Goal: Task Accomplishment & Management: Complete application form

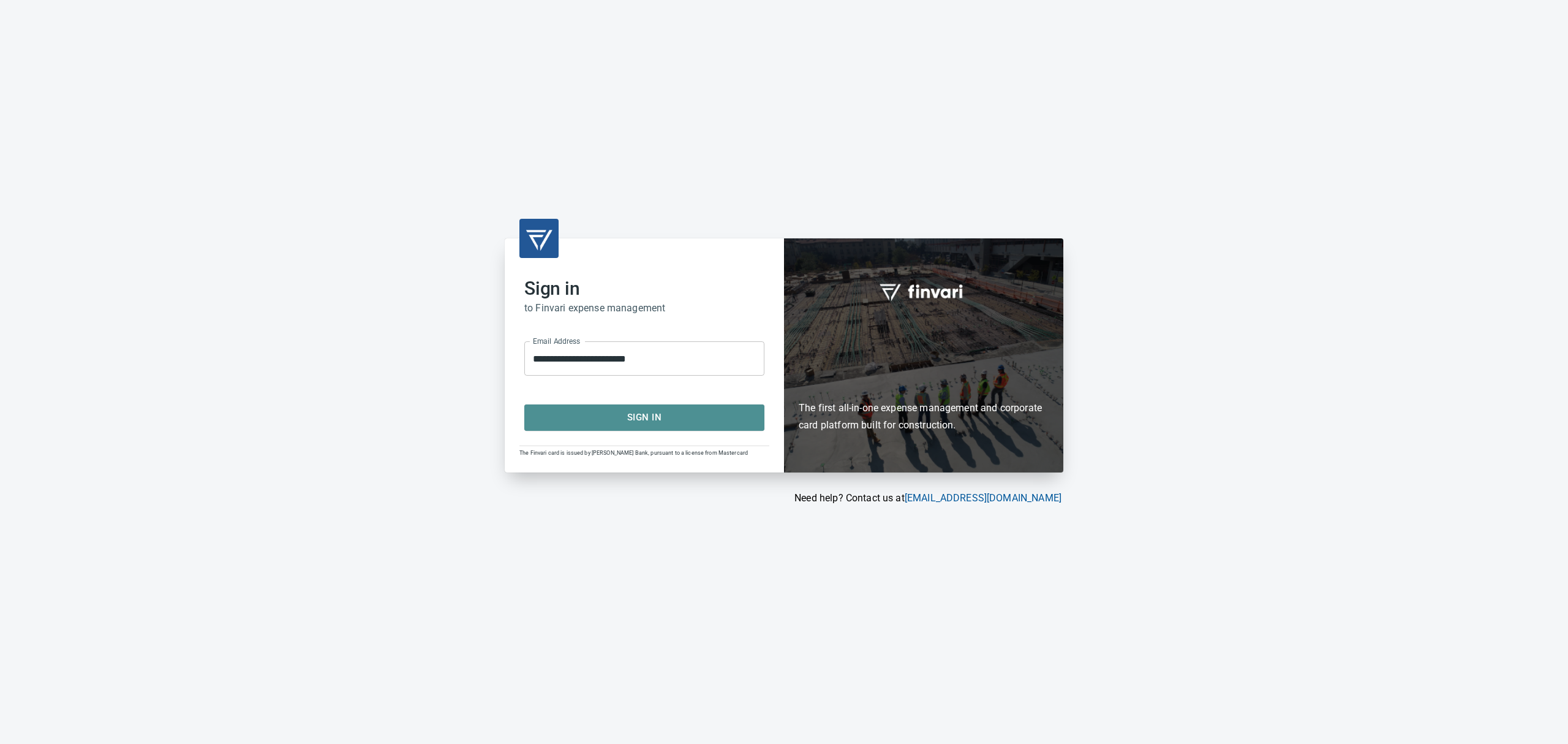
click at [629, 426] on button "Sign In" at bounding box center [645, 418] width 240 height 26
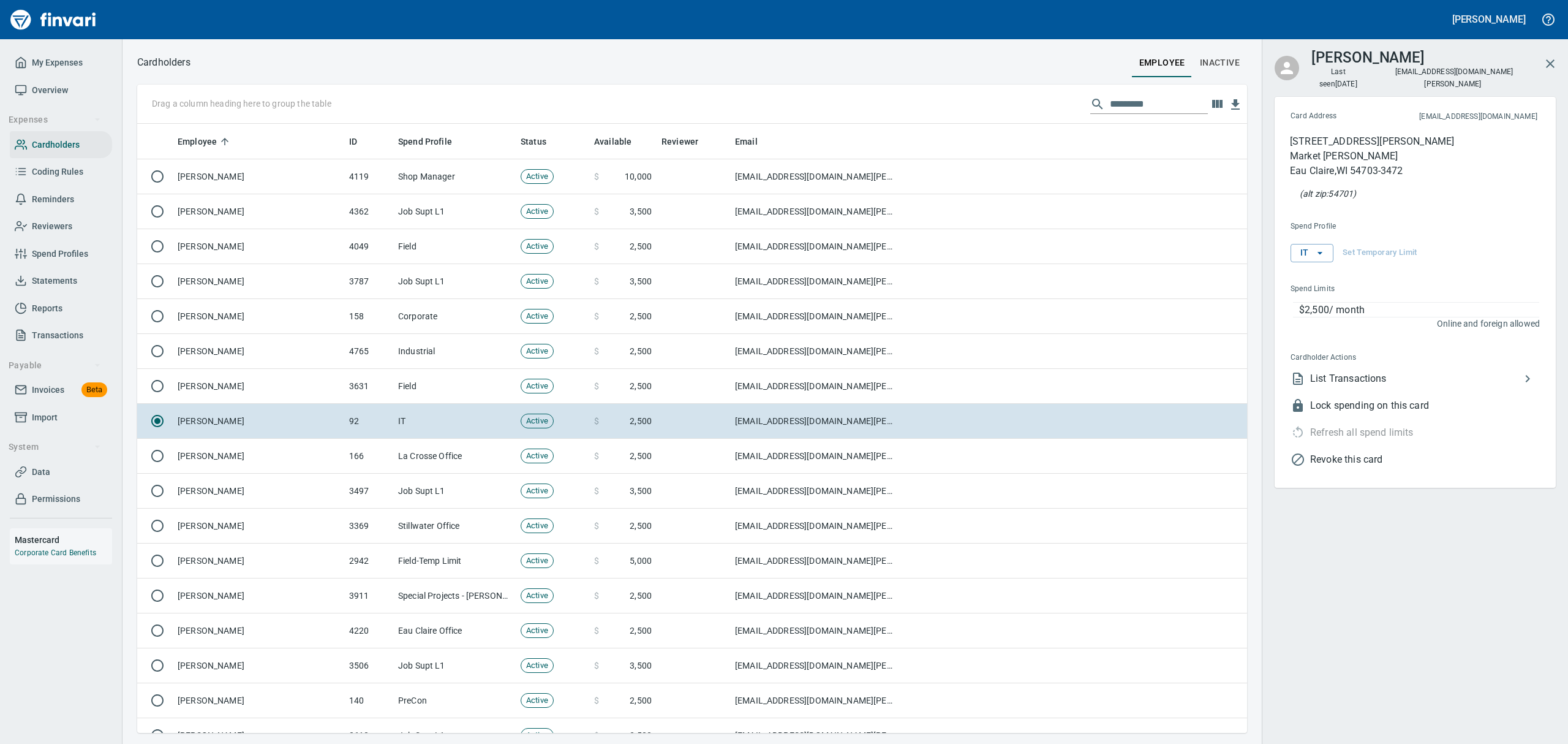
scroll to position [595, 1082]
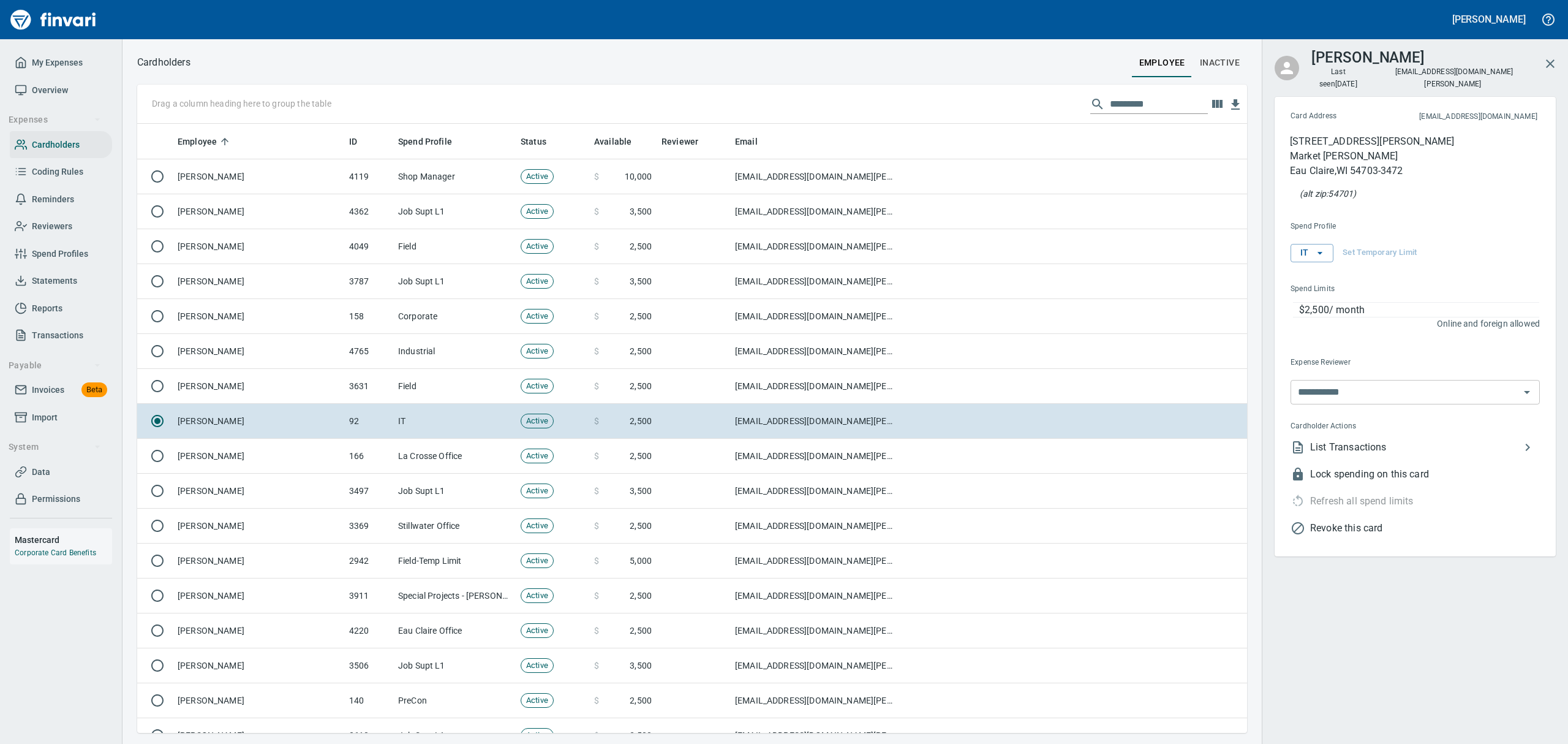
click at [1130, 102] on input "text" at bounding box center [1158, 104] width 98 height 20
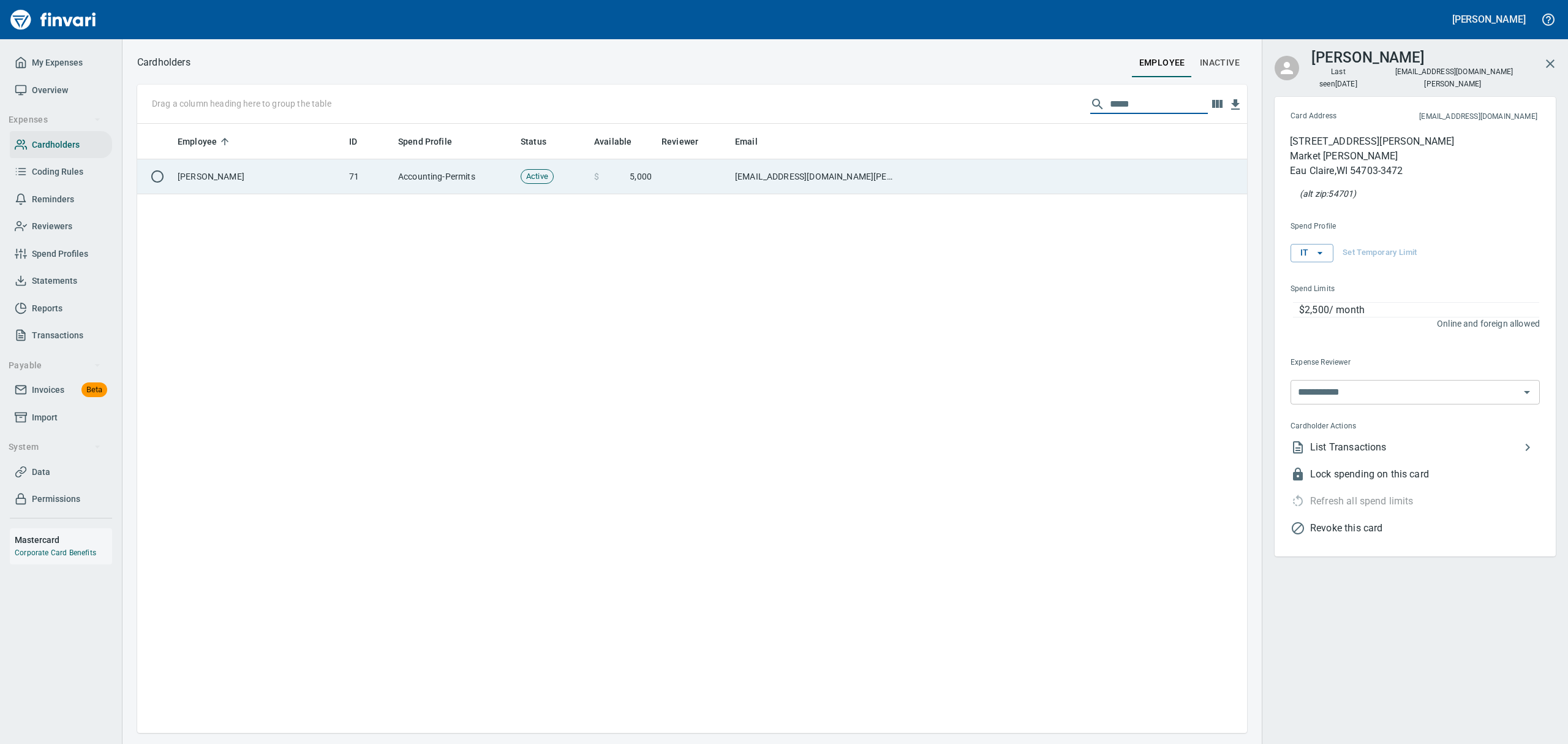
type input "*****"
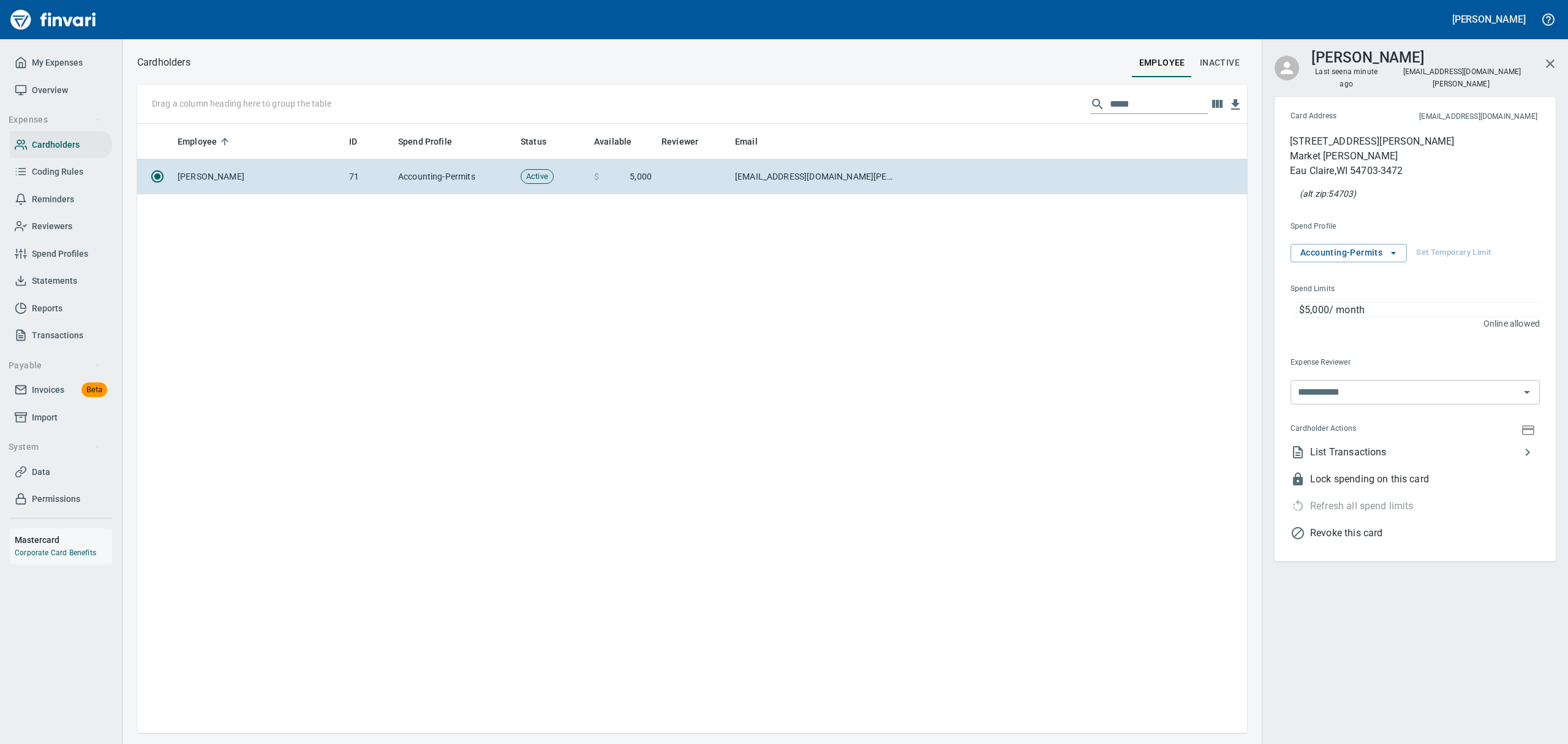
click at [1373, 444] on span "List Transactions" at bounding box center [1415, 451] width 210 height 15
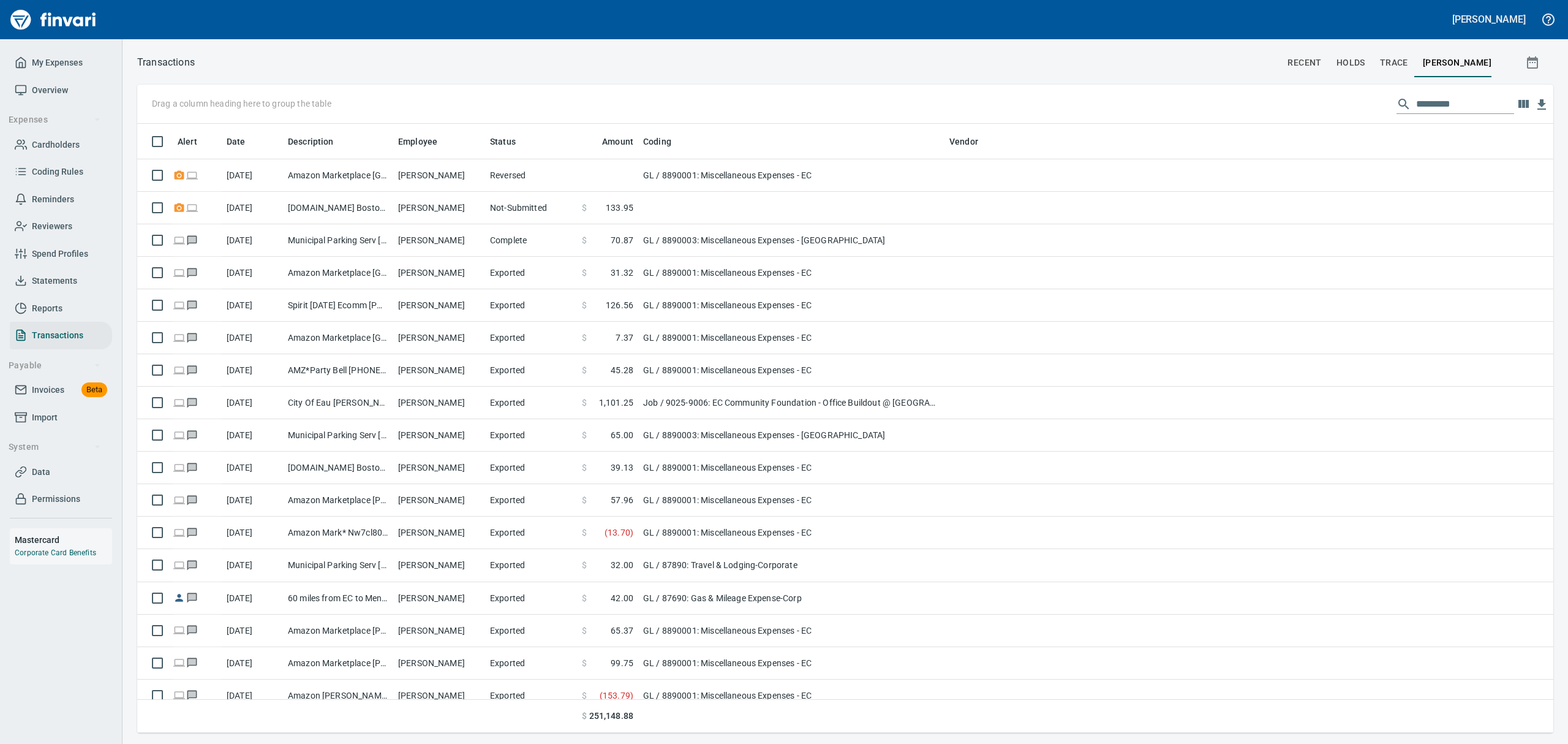
scroll to position [595, 1388]
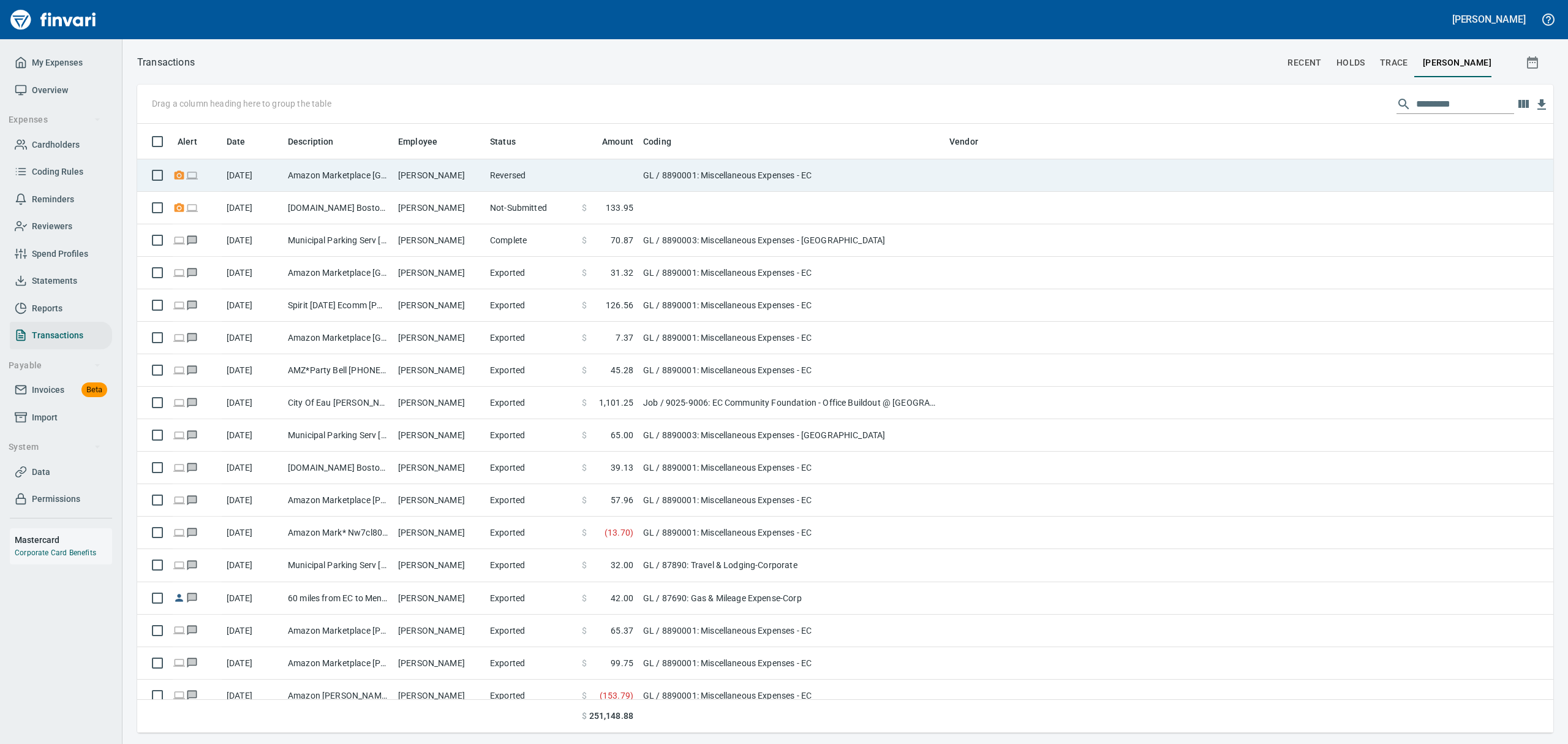
click at [424, 175] on td "Laurie Myhre" at bounding box center [439, 176] width 92 height 33
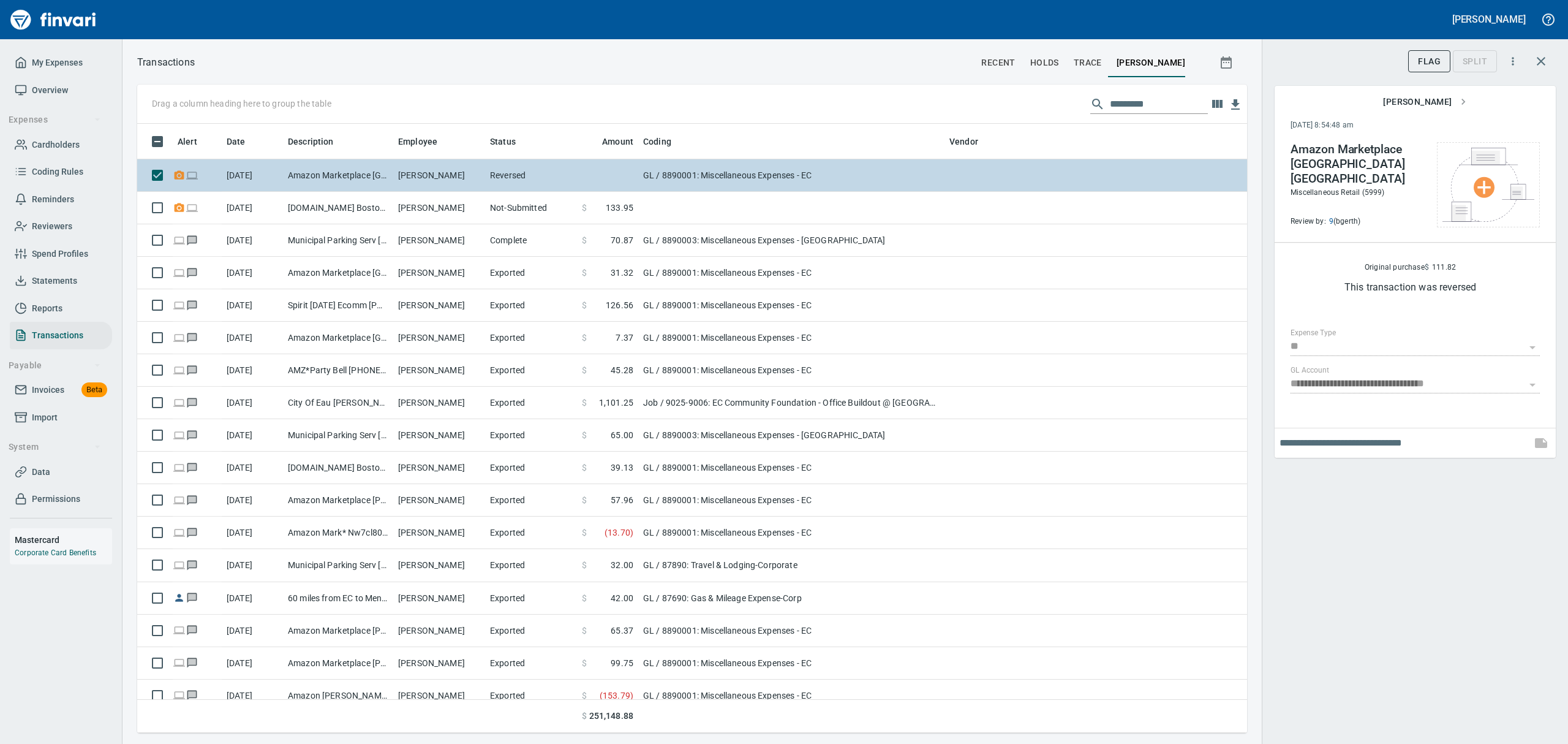
scroll to position [595, 1082]
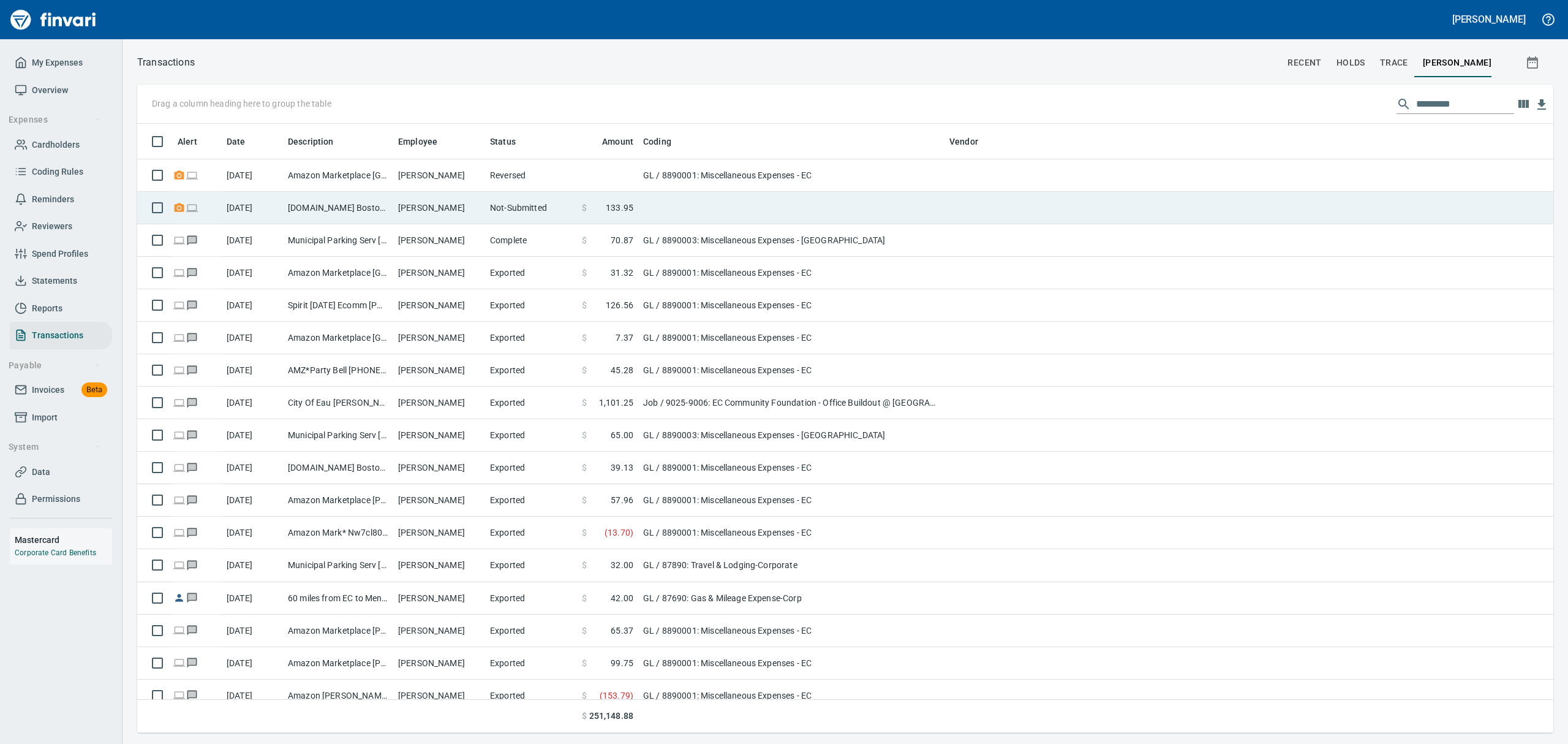
scroll to position [1, 1]
click at [283, 204] on td "Temu.com Boston MA" at bounding box center [337, 207] width 110 height 33
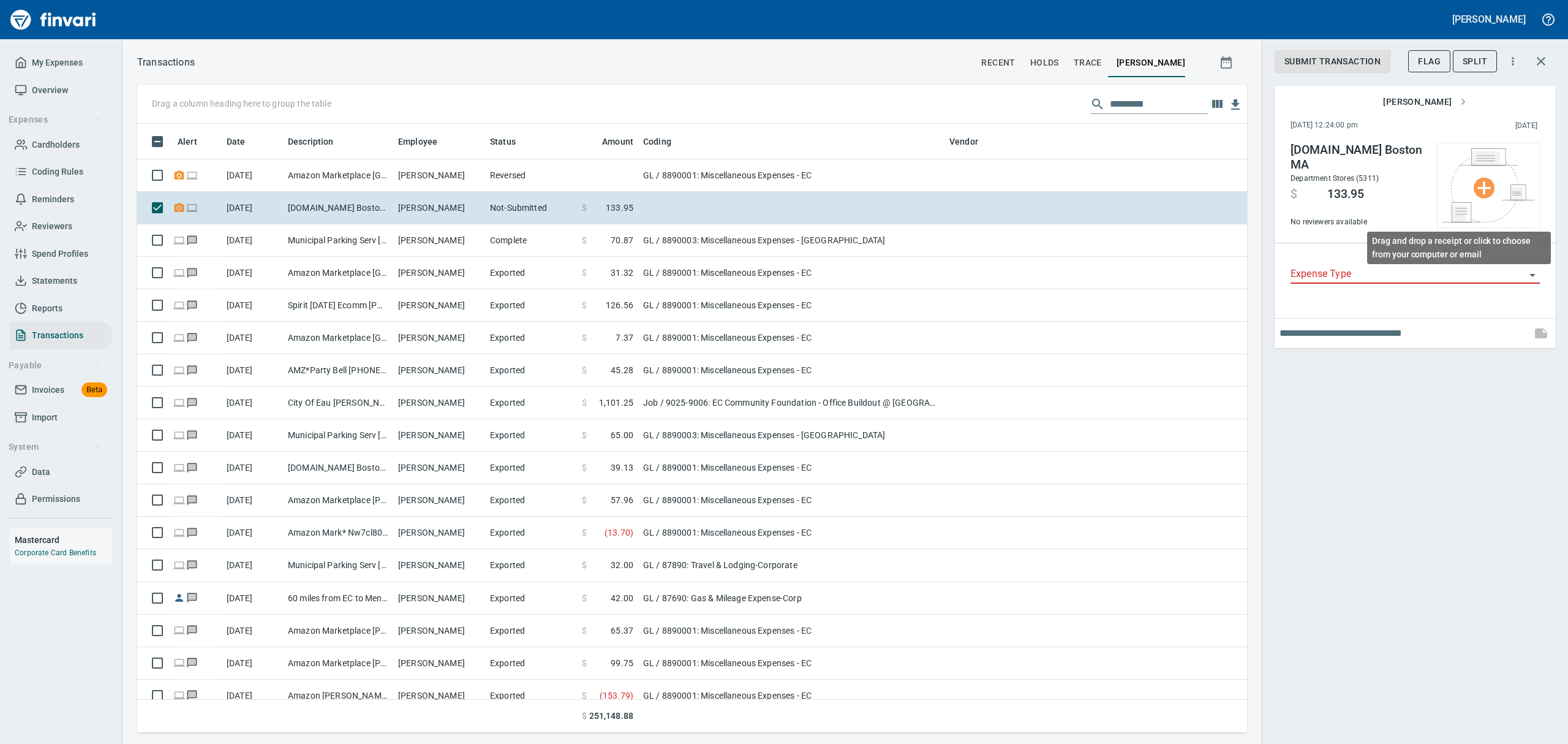
scroll to position [595, 1082]
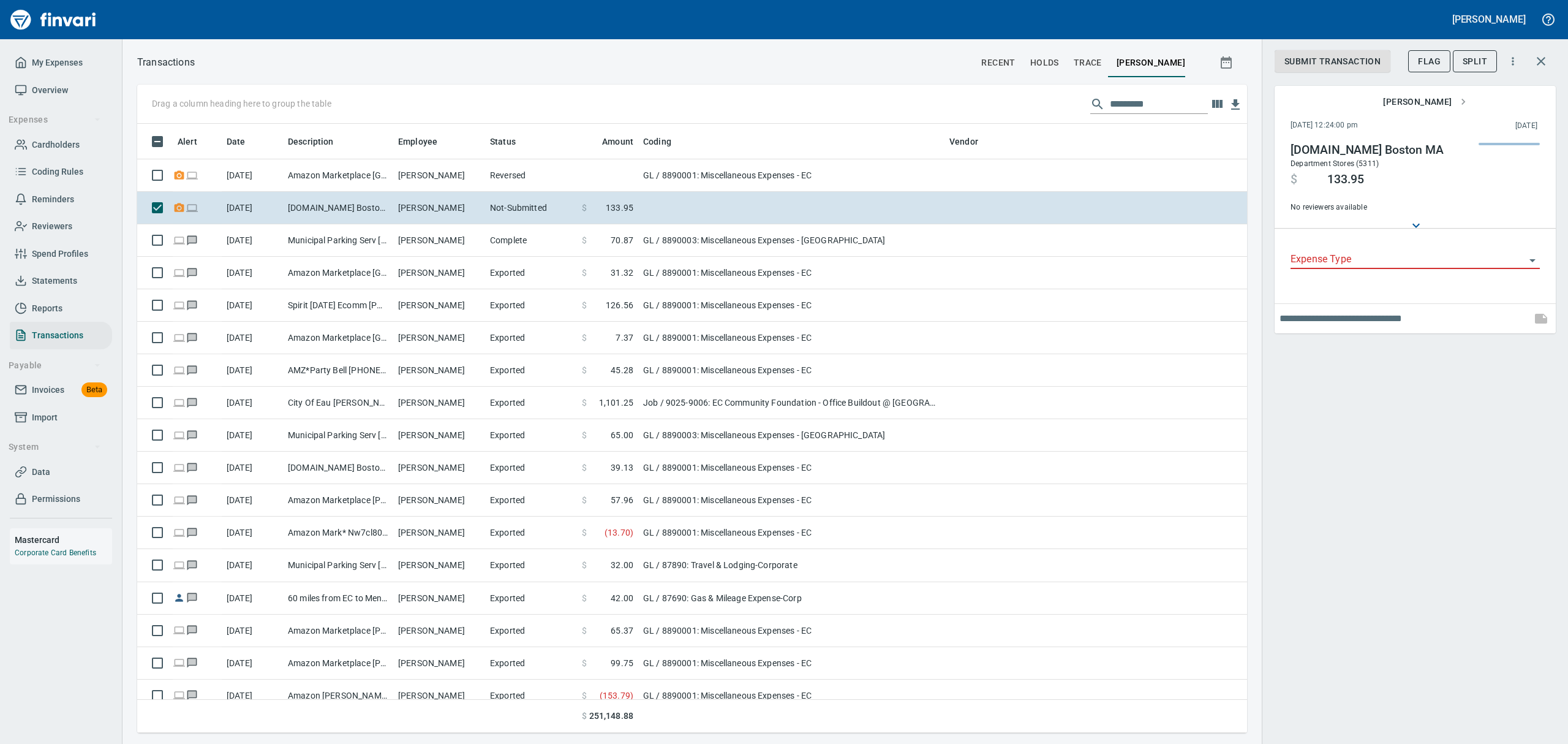
click at [1378, 265] on input "Expense Type" at bounding box center [1407, 259] width 235 height 17
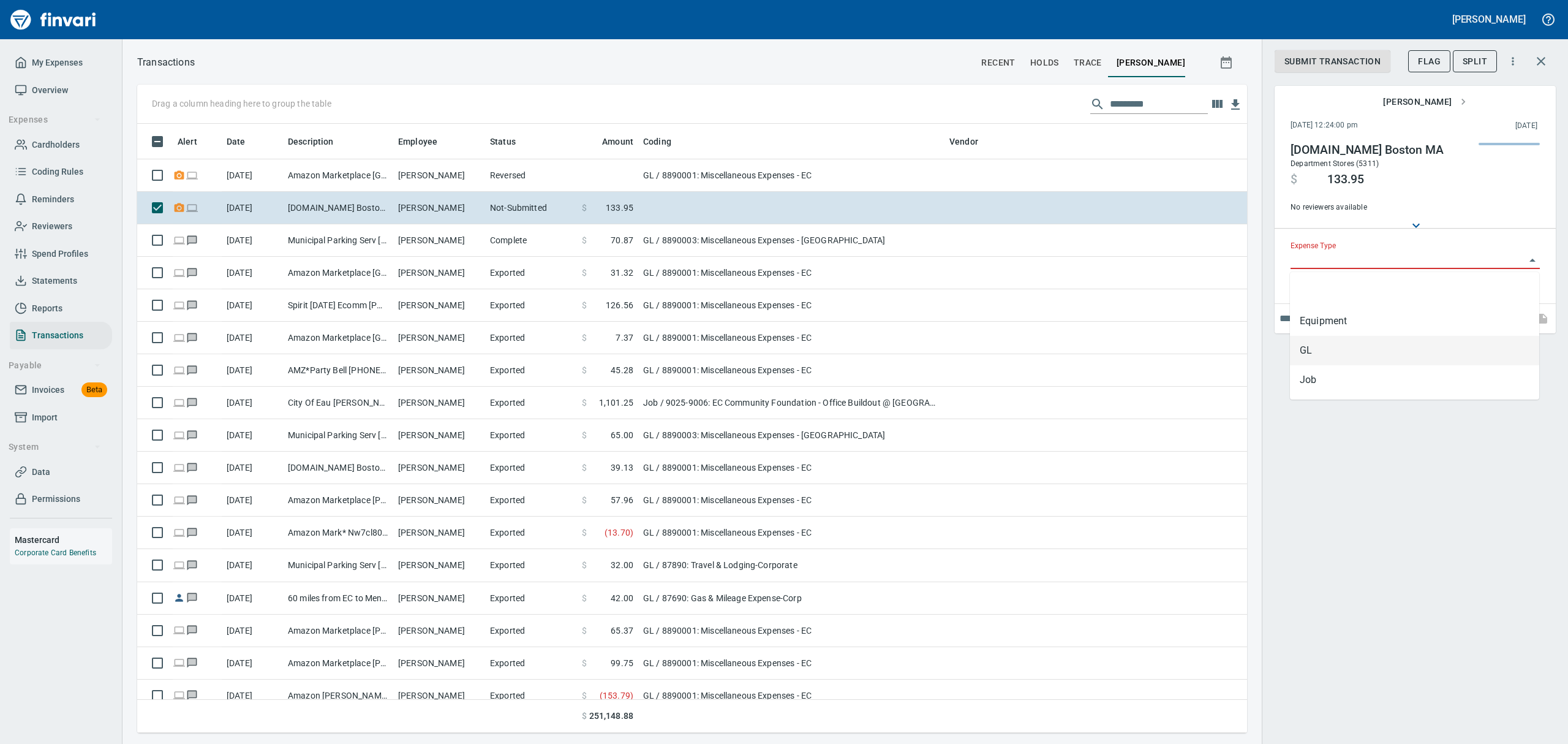
click at [1315, 350] on li "GL" at bounding box center [1414, 350] width 249 height 30
type input "**"
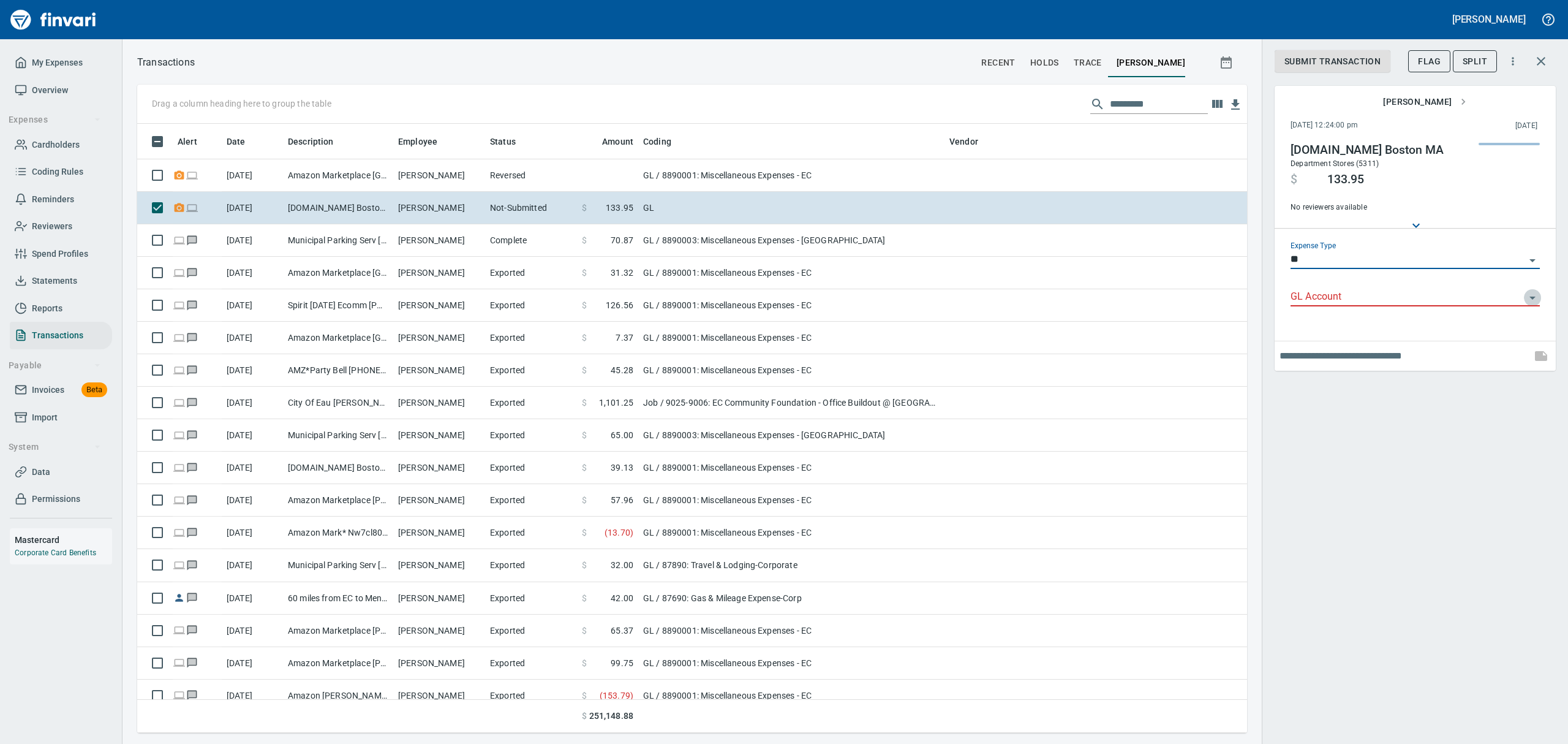
click at [1532, 297] on icon "Open" at bounding box center [1532, 298] width 15 height 15
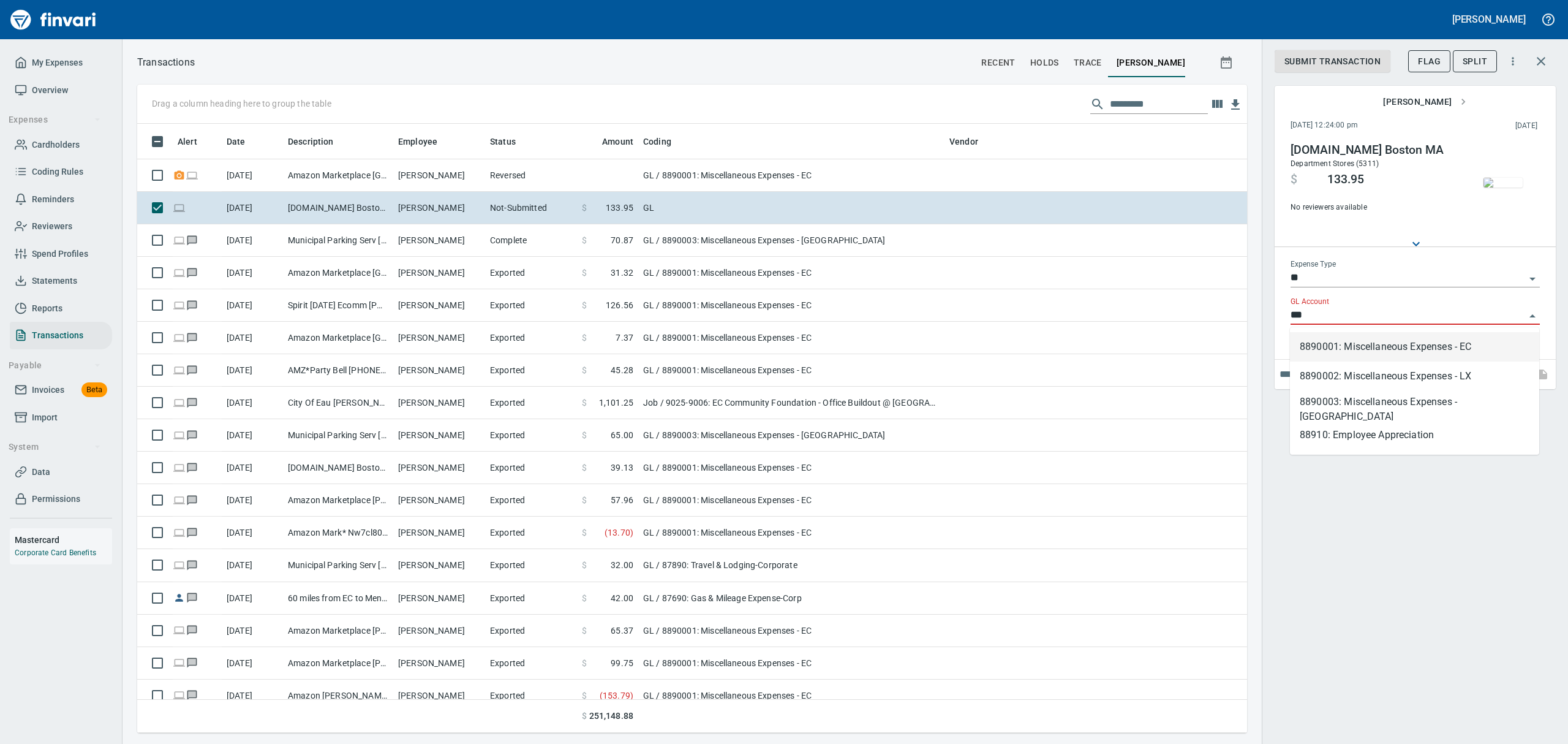
click at [1404, 341] on li "8890001: Miscellaneous Expenses - EC" at bounding box center [1414, 347] width 249 height 30
type input "**********"
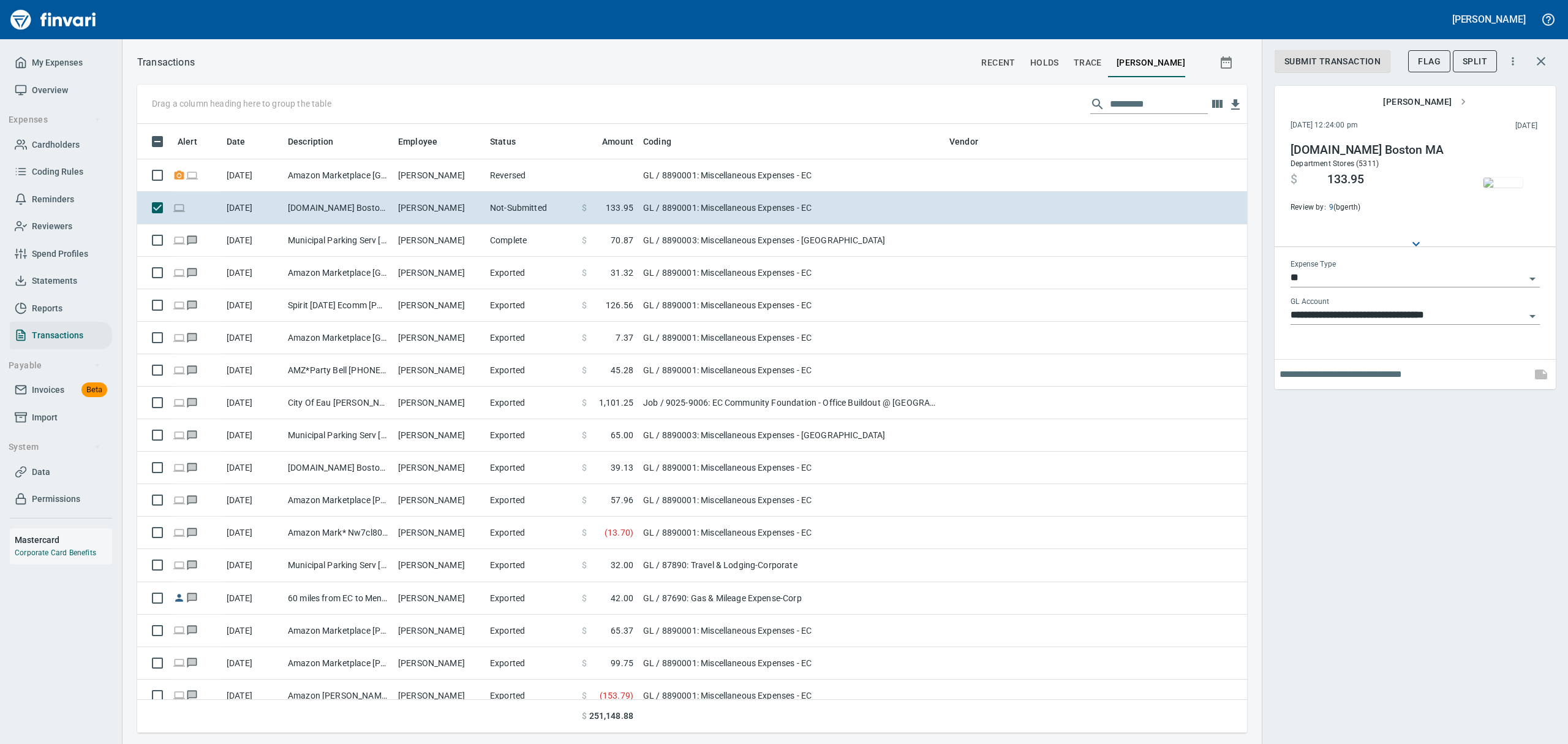
click at [1364, 378] on input "text" at bounding box center [1402, 375] width 247 height 20
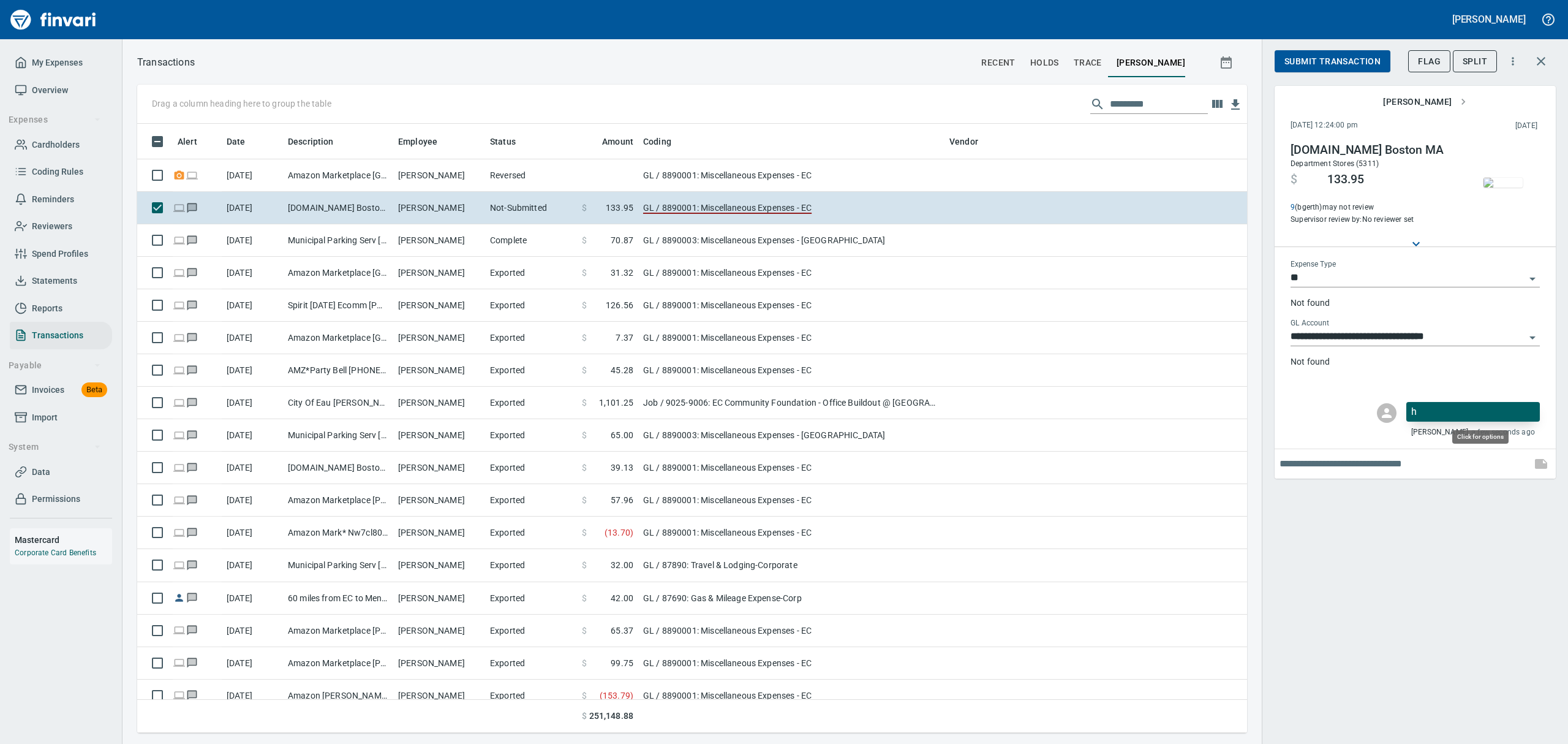
click at [1437, 410] on p "h" at bounding box center [1473, 412] width 124 height 15
drag, startPoint x: 1431, startPoint y: 406, endPoint x: 1481, endPoint y: 436, distance: 58.3
click at [1481, 436] on span "a few seconds ago" at bounding box center [1504, 433] width 63 height 12
click at [1465, 419] on p "h" at bounding box center [1473, 412] width 124 height 15
click at [1469, 408] on p "h" at bounding box center [1473, 412] width 124 height 15
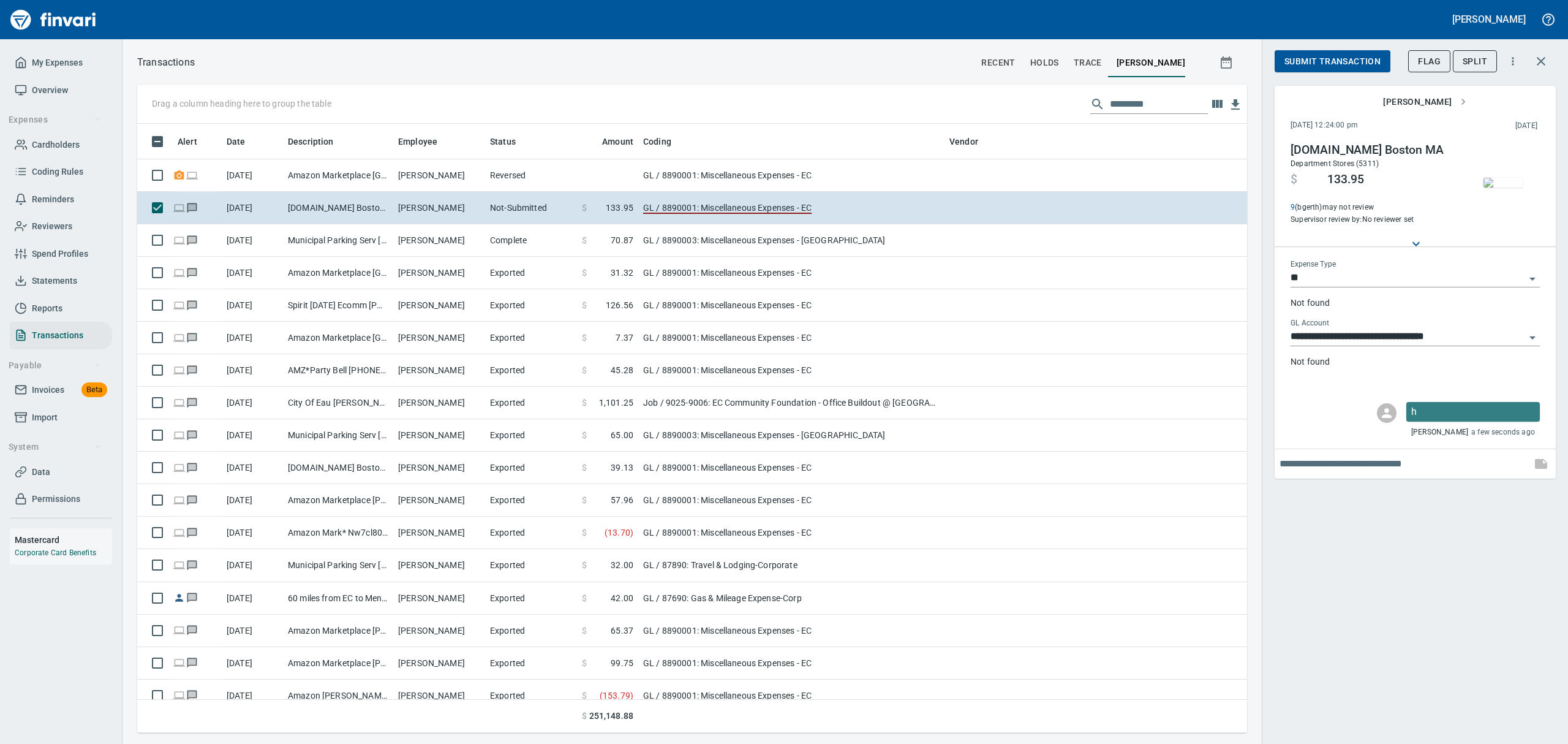
click at [1449, 467] on input "text" at bounding box center [1402, 464] width 247 height 20
click at [1451, 416] on p "h" at bounding box center [1473, 412] width 124 height 15
click at [1448, 418] on p "h" at bounding box center [1473, 412] width 124 height 15
click at [1463, 418] on p "h" at bounding box center [1473, 412] width 124 height 15
click at [1465, 459] on span "Delete Message" at bounding box center [1490, 464] width 118 height 15
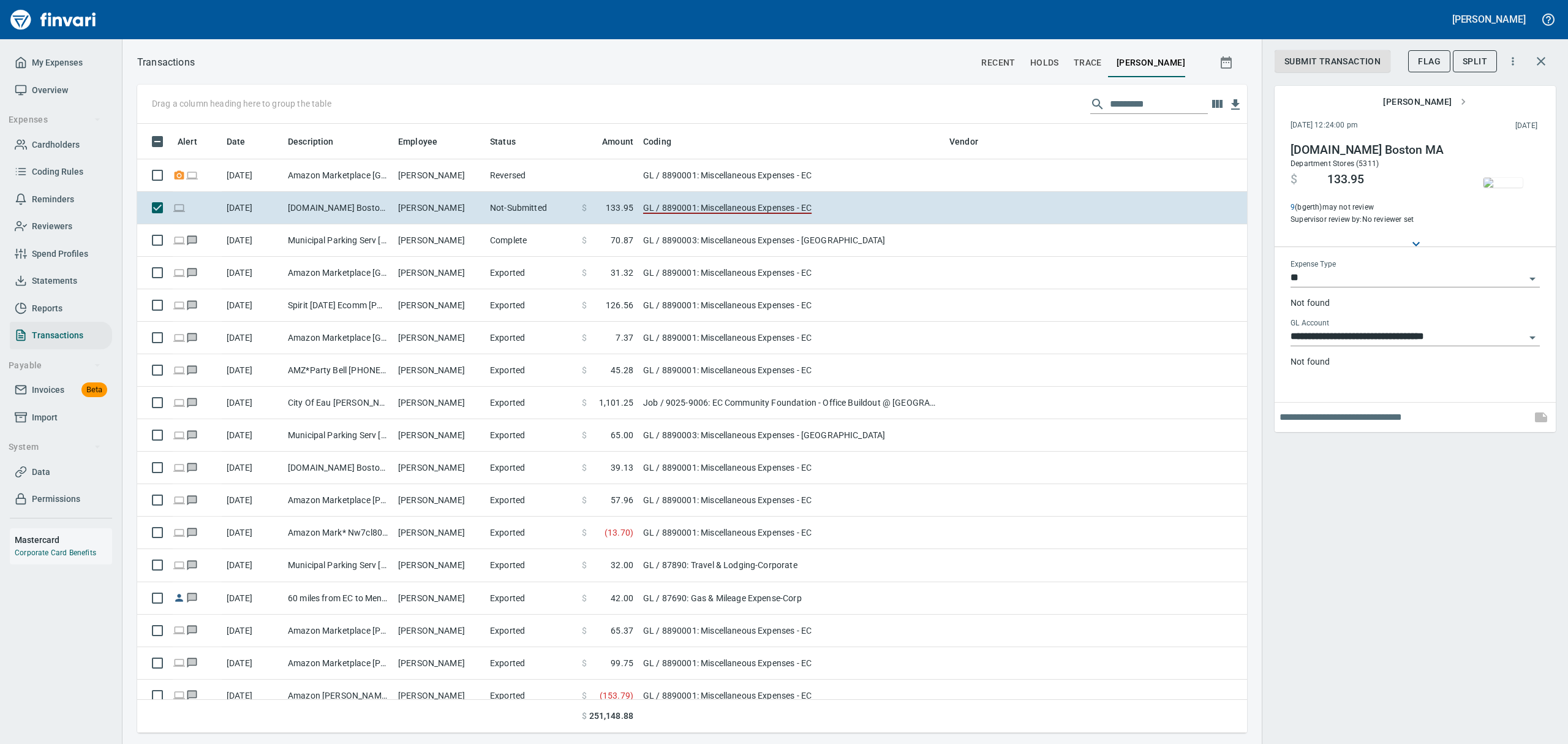
click at [1426, 415] on input "text" at bounding box center [1402, 418] width 247 height 20
type input "**********"
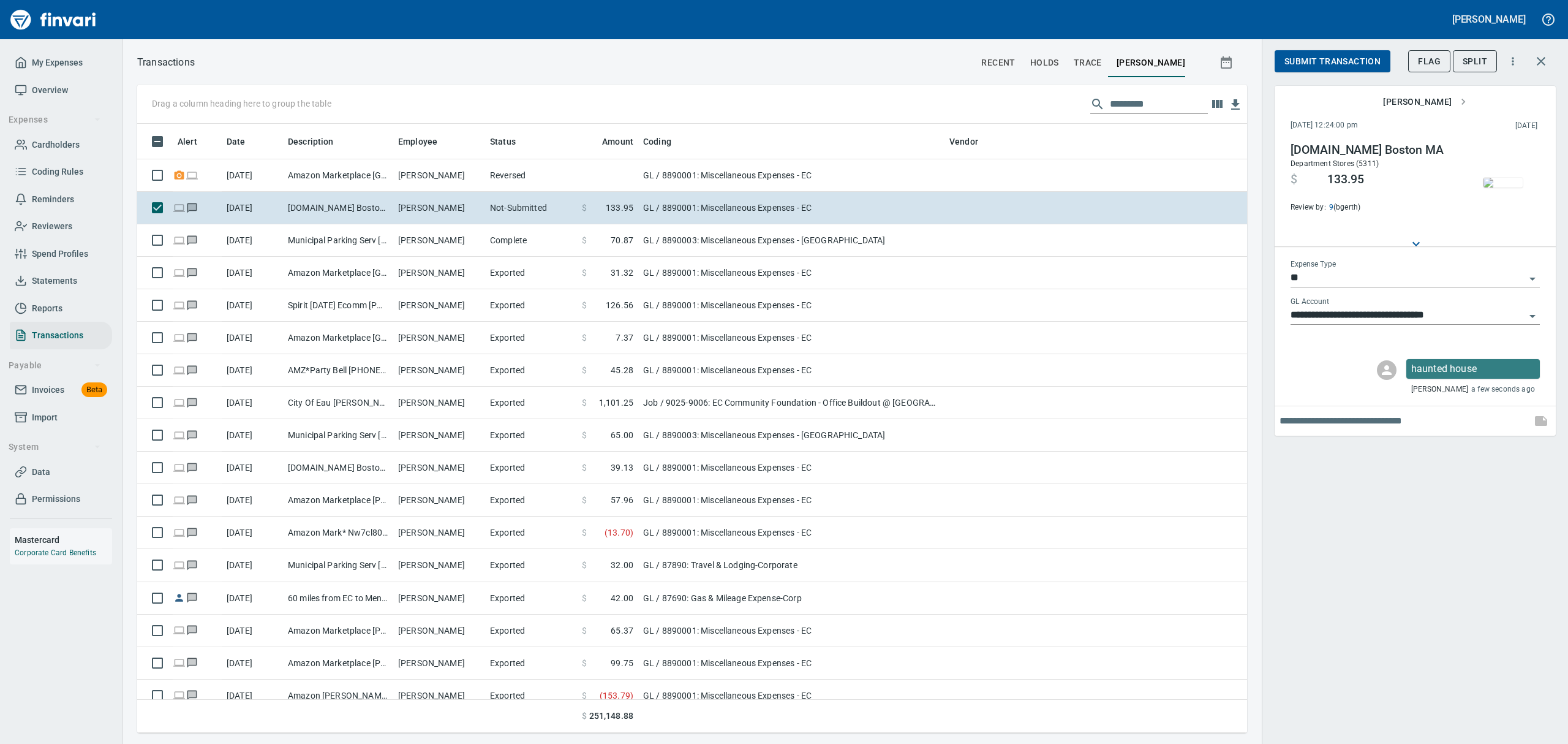
click at [1508, 185] on img "button" at bounding box center [1504, 183] width 40 height 10
click at [1504, 186] on img "button" at bounding box center [1504, 183] width 40 height 10
click at [1299, 62] on span "Submit Transaction" at bounding box center [1332, 61] width 96 height 15
